Goal: Task Accomplishment & Management: Complete application form

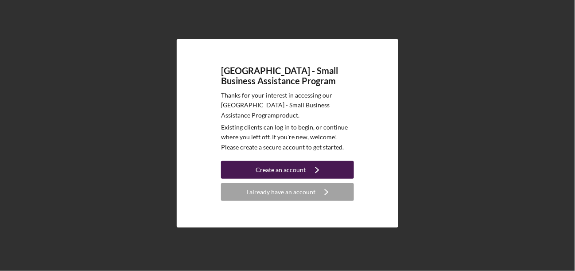
click at [261, 172] on div "Create an account" at bounding box center [281, 170] width 50 height 18
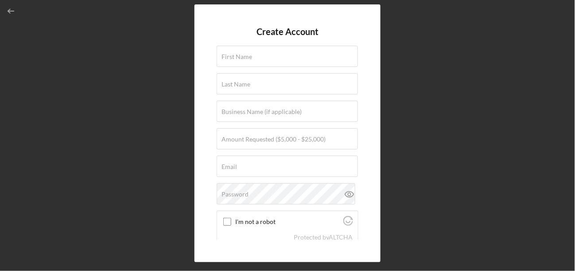
click at [383, 135] on div "Create Account First Name Last Name Business Name (if applicable) Amount Reques…" at bounding box center [287, 133] width 566 height 266
